Goal: Task Accomplishment & Management: Complete application form

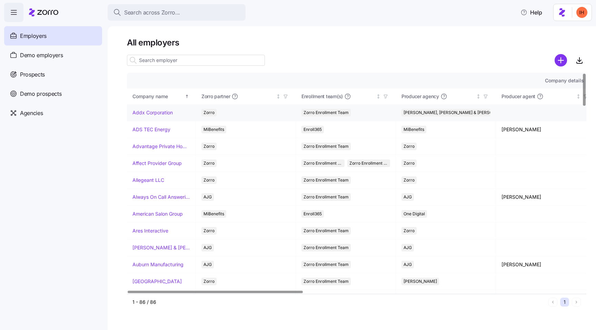
click at [143, 110] on link "Addx Corporation" at bounding box center [152, 112] width 40 height 7
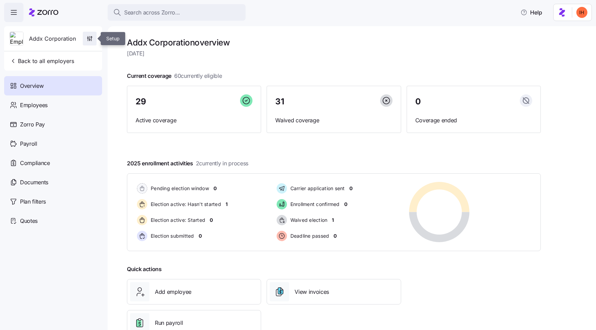
click at [92, 38] on icon "button" at bounding box center [89, 38] width 7 height 7
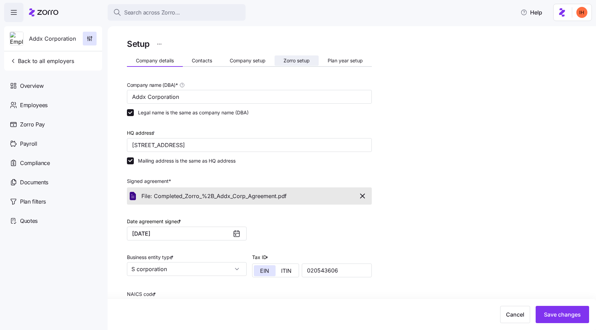
click at [286, 65] on button "Zorro setup" at bounding box center [297, 61] width 44 height 10
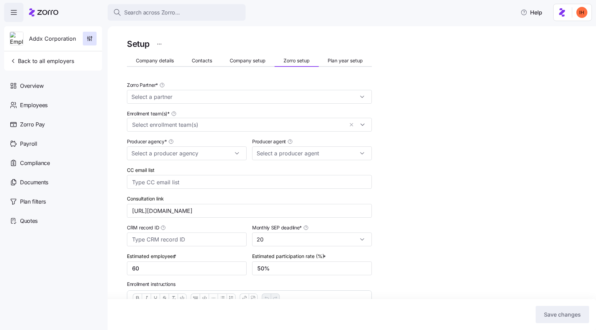
type input "Zorro"
type input "[PERSON_NAME], [PERSON_NAME] & [PERSON_NAME]"
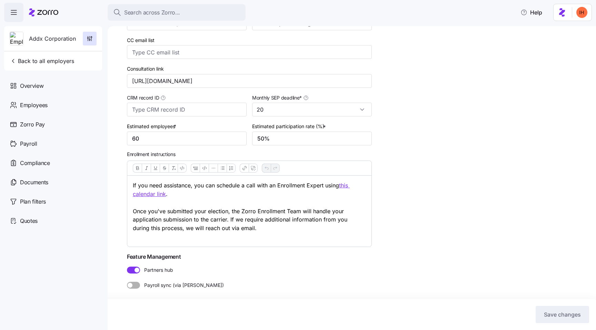
click at [212, 214] on p "If you need assistance, you can schedule a call with an Enrollment Expert using…" at bounding box center [249, 211] width 233 height 60
click at [244, 226] on p "If you need assistance, you can schedule a call with an Enrollment Expert using…" at bounding box center [249, 211] width 233 height 60
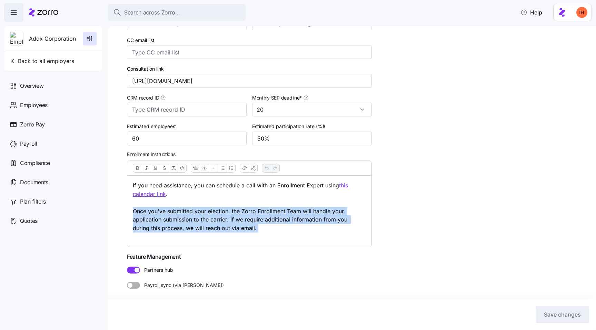
click at [244, 226] on p "If you need assistance, you can schedule a call with an Enrollment Expert using…" at bounding box center [249, 211] width 233 height 60
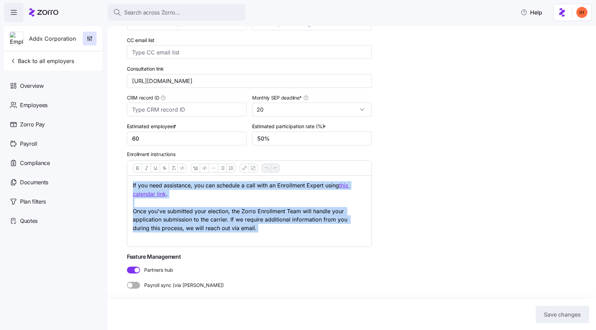
click at [218, 225] on p "If you need assistance, you can schedule a call with an Enrollment Expert using…" at bounding box center [249, 211] width 233 height 60
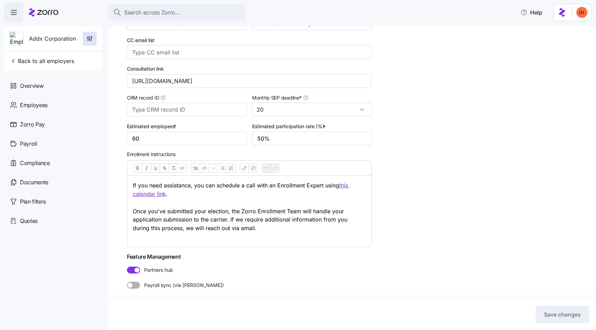
drag, startPoint x: 247, startPoint y: 230, endPoint x: 133, endPoint y: 184, distance: 123.2
click at [133, 184] on p "If you need assistance, you can schedule a call with an Enrollment Expert using…" at bounding box center [249, 211] width 233 height 60
click at [132, 184] on div "If you need assistance, you can schedule a call with an Enrollment Expert using…" at bounding box center [249, 211] width 244 height 71
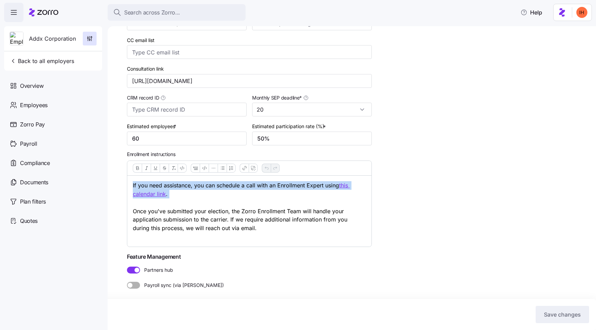
click at [132, 184] on div "If you need assistance, you can schedule a call with an Enrollment Expert using…" at bounding box center [249, 211] width 244 height 71
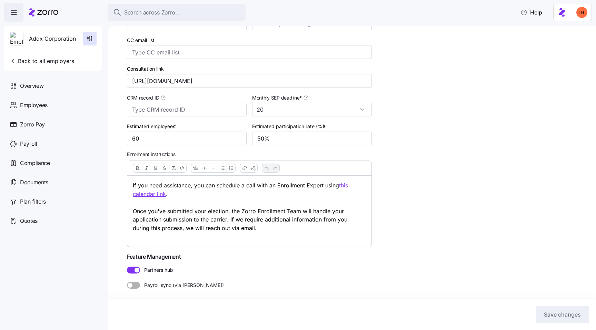
click at [139, 184] on p "If you need assistance, you can schedule a call with an Enrollment Expert using…" at bounding box center [249, 211] width 233 height 60
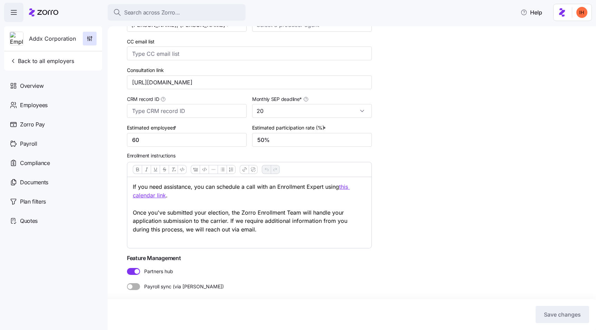
scroll to position [129, 0]
drag, startPoint x: 250, startPoint y: 230, endPoint x: 133, endPoint y: 181, distance: 126.8
click at [133, 181] on div "If you need assistance, you can schedule a call with an Enrollment Expert using…" at bounding box center [249, 212] width 244 height 71
click at [109, 167] on div "Setup Company details Contacts Company setup Zorro setup Plan year setup Zorro …" at bounding box center [352, 178] width 488 height 304
click at [212, 186] on p "If you need assistance, you can schedule a call with an Enrollment Expert using…" at bounding box center [249, 212] width 233 height 60
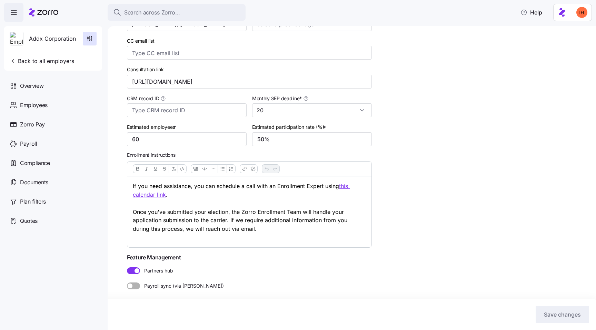
click at [212, 186] on p "If you need assistance, you can schedule a call with an Enrollment Expert using…" at bounding box center [249, 212] width 233 height 60
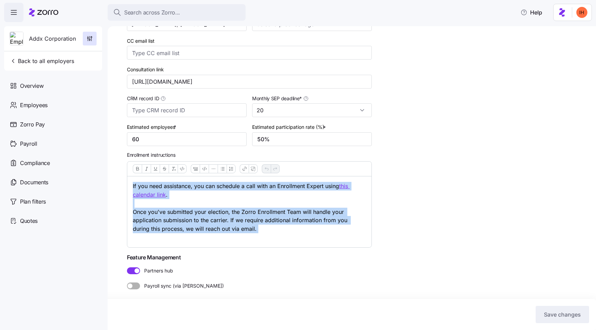
click at [224, 186] on p "If you need assistance, you can schedule a call with an Enrollment Expert using…" at bounding box center [249, 212] width 233 height 60
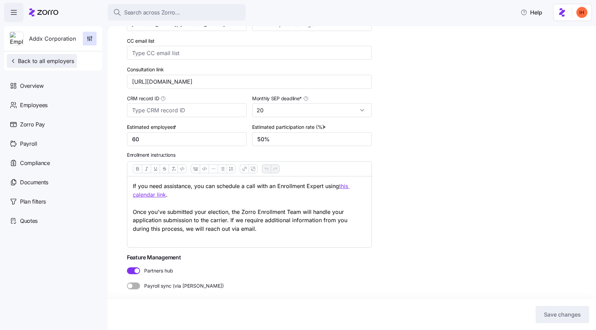
click at [40, 61] on span "Back to all employers" at bounding box center [42, 61] width 65 height 8
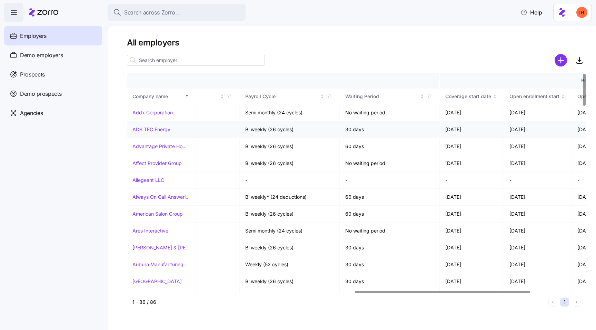
scroll to position [0, 559]
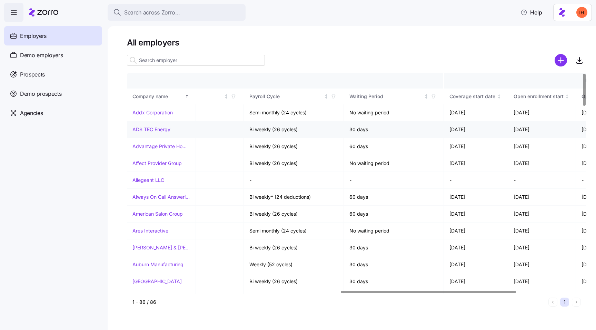
click at [354, 129] on td "30 days" at bounding box center [394, 129] width 100 height 17
click at [373, 129] on td "30 days" at bounding box center [394, 129] width 100 height 17
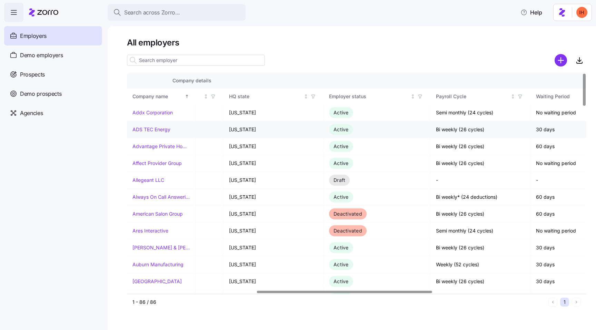
scroll to position [0, 477]
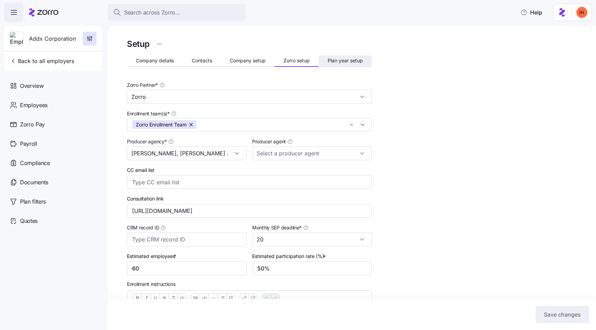
click at [344, 63] on span "Plan year setup" at bounding box center [345, 60] width 35 height 5
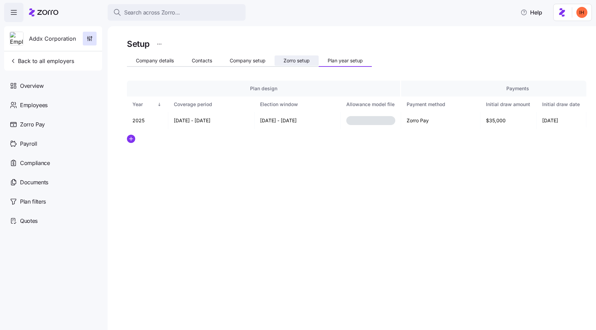
click at [290, 61] on span "Zorro setup" at bounding box center [297, 60] width 26 height 5
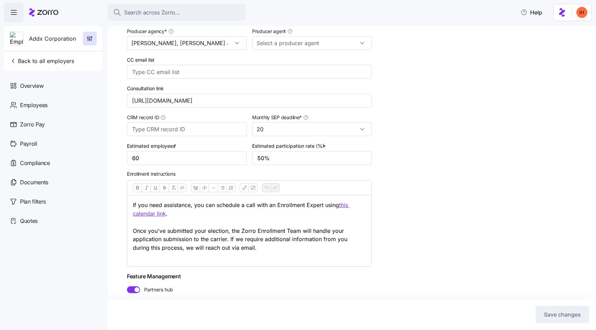
scroll to position [130, 0]
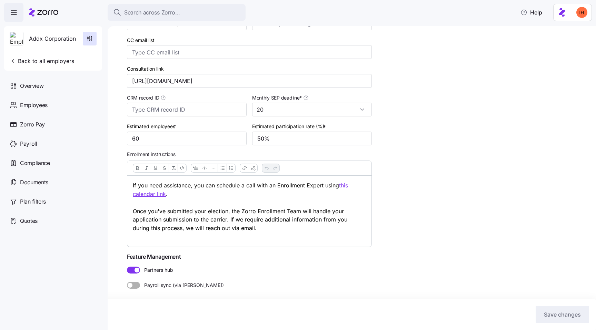
click at [158, 193] on u "this calendar link" at bounding box center [241, 190] width 217 height 16
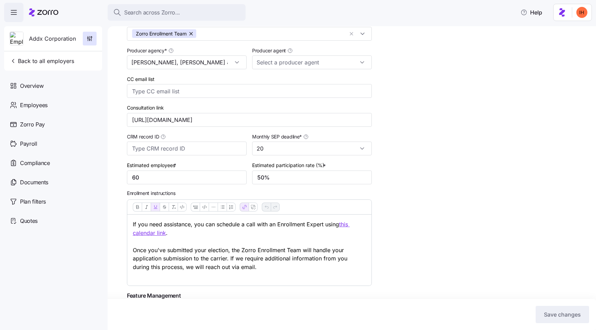
scroll to position [44, 0]
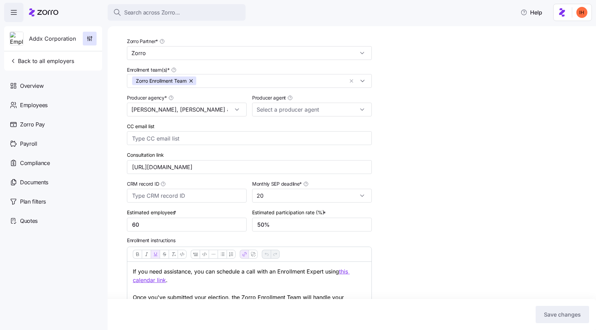
click at [426, 154] on div "Setup Company details Contacts Company setup Zorro setup Plan year setup Zorro …" at bounding box center [356, 200] width 459 height 415
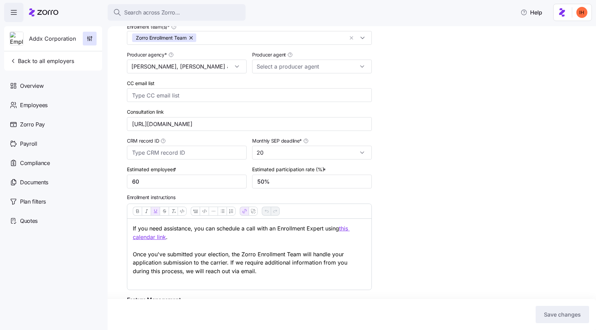
scroll to position [103, 0]
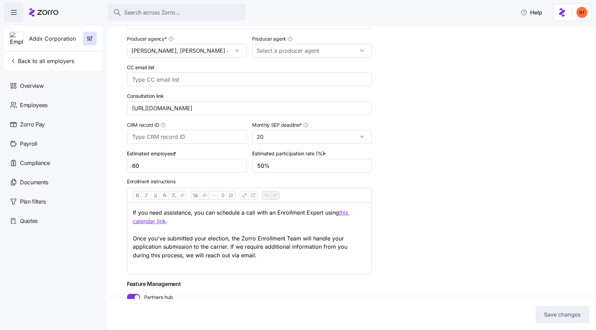
drag, startPoint x: 255, startPoint y: 258, endPoint x: 113, endPoint y: 195, distance: 155.2
click at [113, 195] on div "Setup Company details Contacts Company setup Zorro setup Plan year setup Zorro …" at bounding box center [352, 178] width 488 height 304
copy p "If you need assistance, you can schedule a call with an Enrollment Expert using…"
click at [488, 127] on div "Setup Company details Contacts Company setup Zorro setup Plan year setup Zorro …" at bounding box center [356, 141] width 459 height 415
click at [528, 12] on span "Help" at bounding box center [532, 12] width 22 height 8
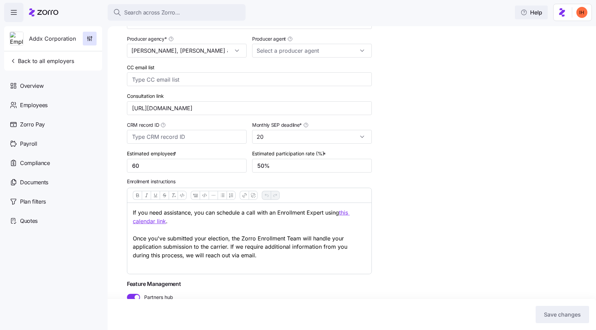
click at [528, 15] on span "Help" at bounding box center [532, 12] width 22 height 8
click at [454, 64] on div "Setup Company details Contacts Company setup Zorro setup Plan year setup Zorro …" at bounding box center [356, 141] width 459 height 415
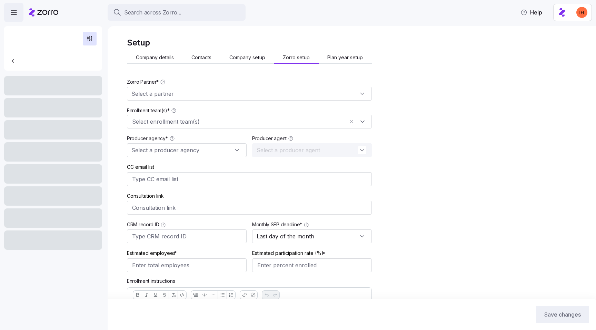
type input "[URL][DOMAIN_NAME]"
type input "60"
type input "50%"
type input "20"
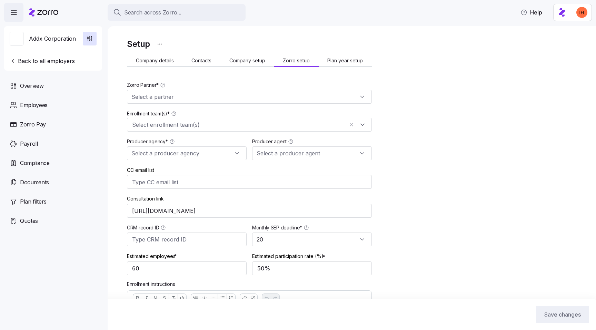
type input "Zorro"
type input "[PERSON_NAME], [PERSON_NAME] & [PERSON_NAME]"
click at [434, 59] on div "Setup Company details Contacts Company setup Zorro setup Plan year setup Zorro …" at bounding box center [356, 244] width 459 height 415
click at [528, 13] on span "Help" at bounding box center [532, 12] width 22 height 8
click at [527, 13] on icon "button" at bounding box center [524, 12] width 7 height 7
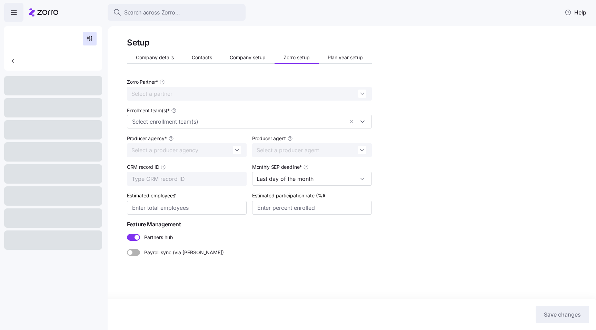
type input "60"
type input "50%"
type input "20"
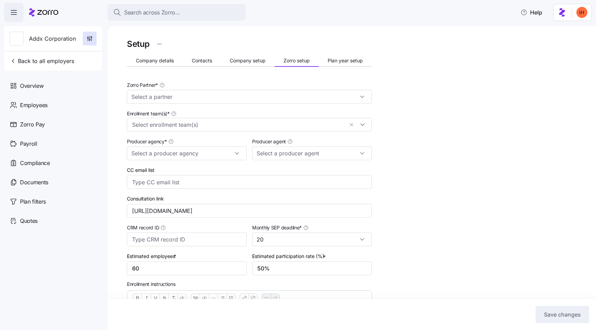
type input "Zorro"
type input "[PERSON_NAME], [PERSON_NAME] & [PERSON_NAME]"
